Goal: Task Accomplishment & Management: Use online tool/utility

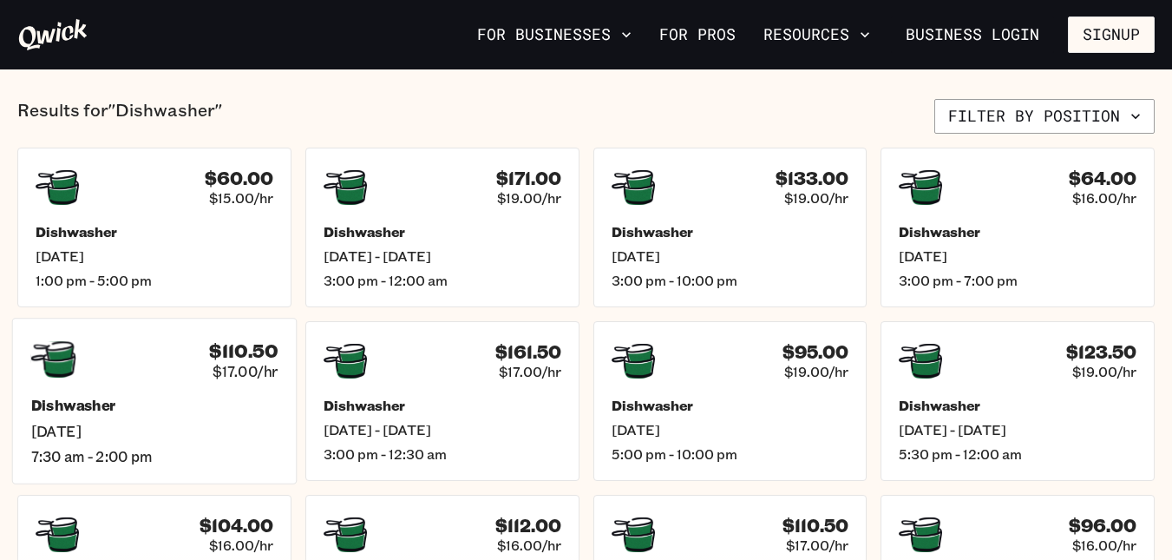
click at [195, 425] on span "[DATE]" at bounding box center [154, 431] width 247 height 18
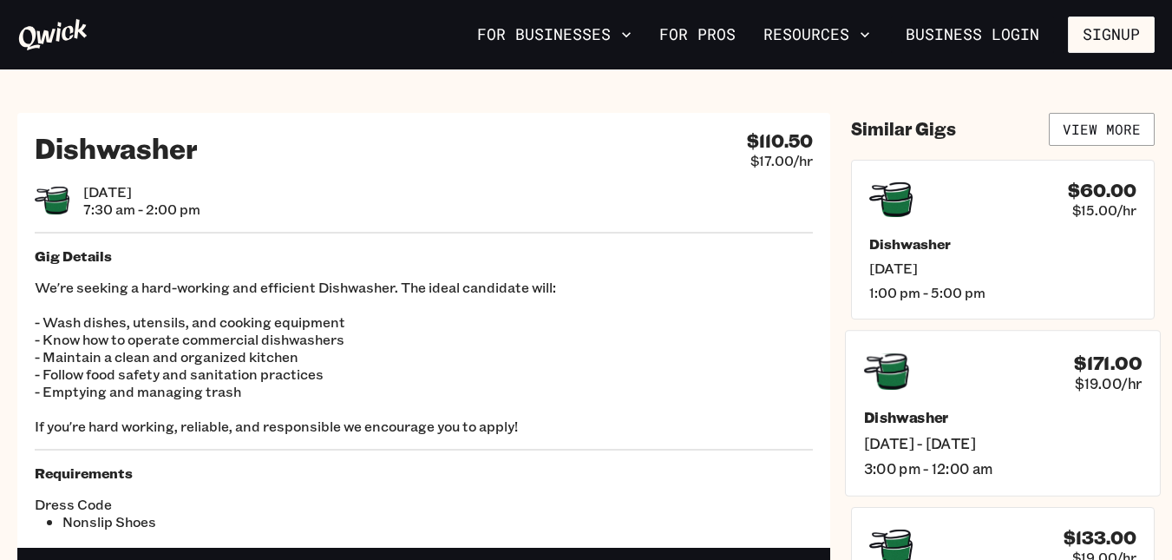
click at [986, 408] on h5 "Dishwasher" at bounding box center [1003, 417] width 278 height 18
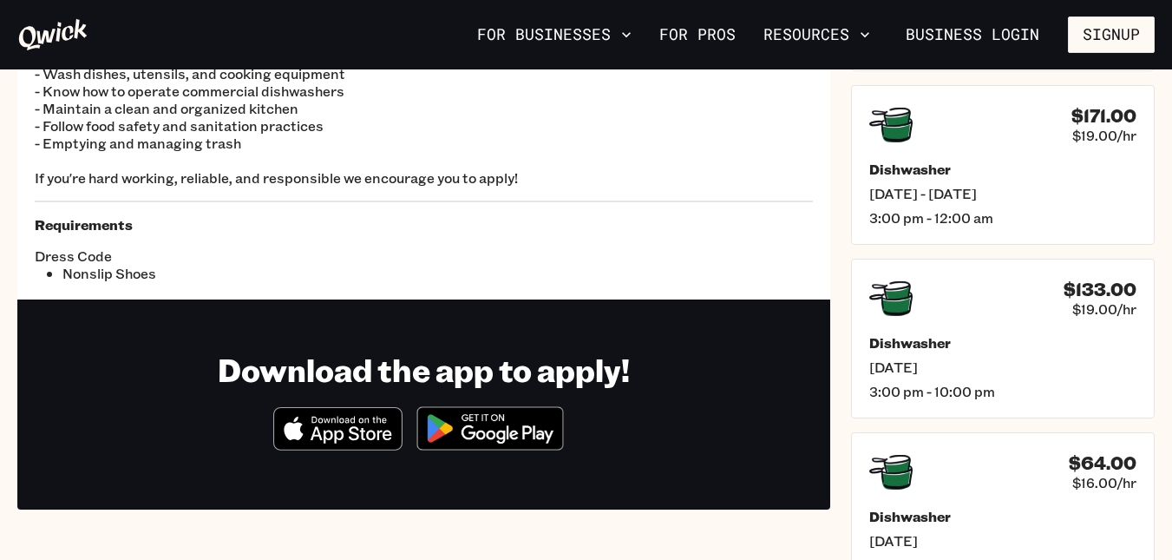
scroll to position [249, 0]
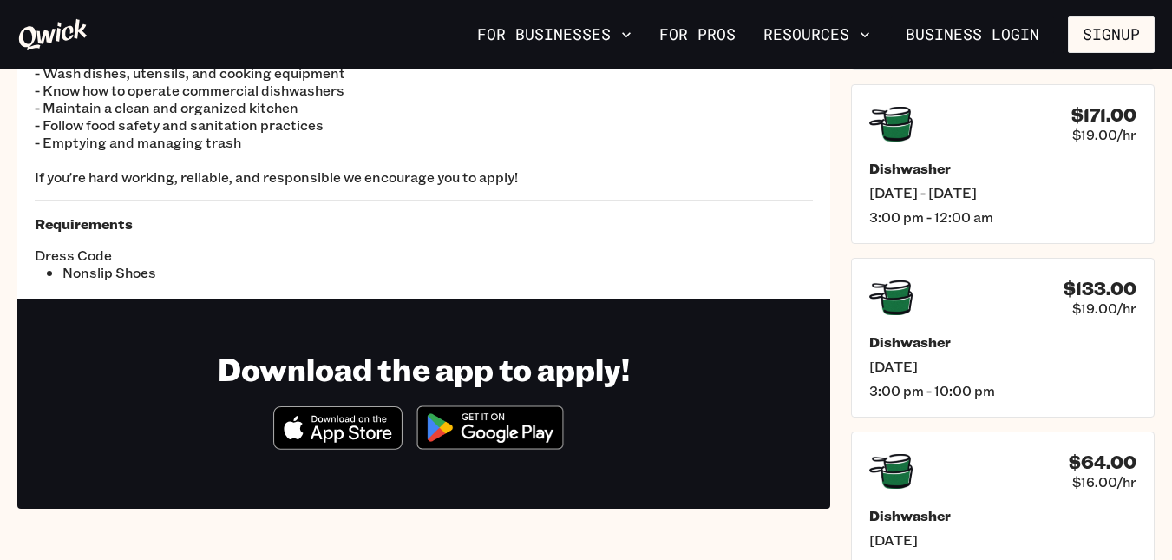
drag, startPoint x: 28, startPoint y: 1, endPoint x: 491, endPoint y: 561, distance: 726.5
click at [491, 311] on html "For Businesses For Pros Resources Business Login Signup Dishwasher $110.50 $17.…" at bounding box center [586, 31] width 1172 height 560
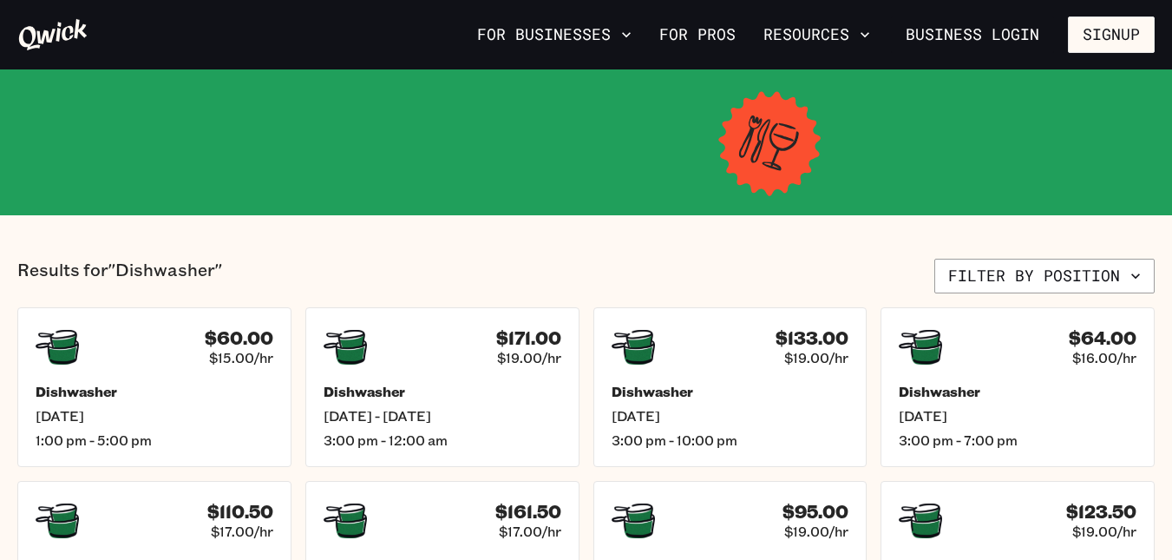
scroll to position [409, 0]
